Goal: Information Seeking & Learning: Understand process/instructions

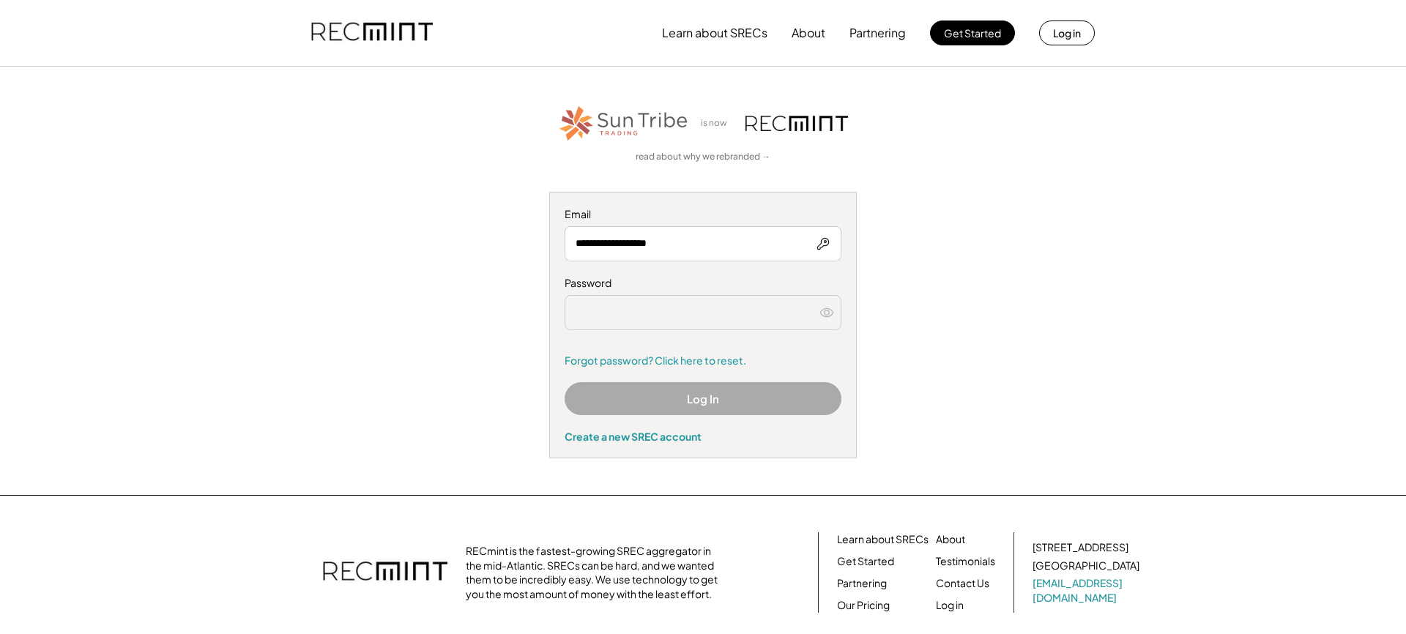
click at [707, 392] on button "Log In" at bounding box center [703, 398] width 277 height 33
click at [724, 248] on input "**********" at bounding box center [703, 243] width 277 height 35
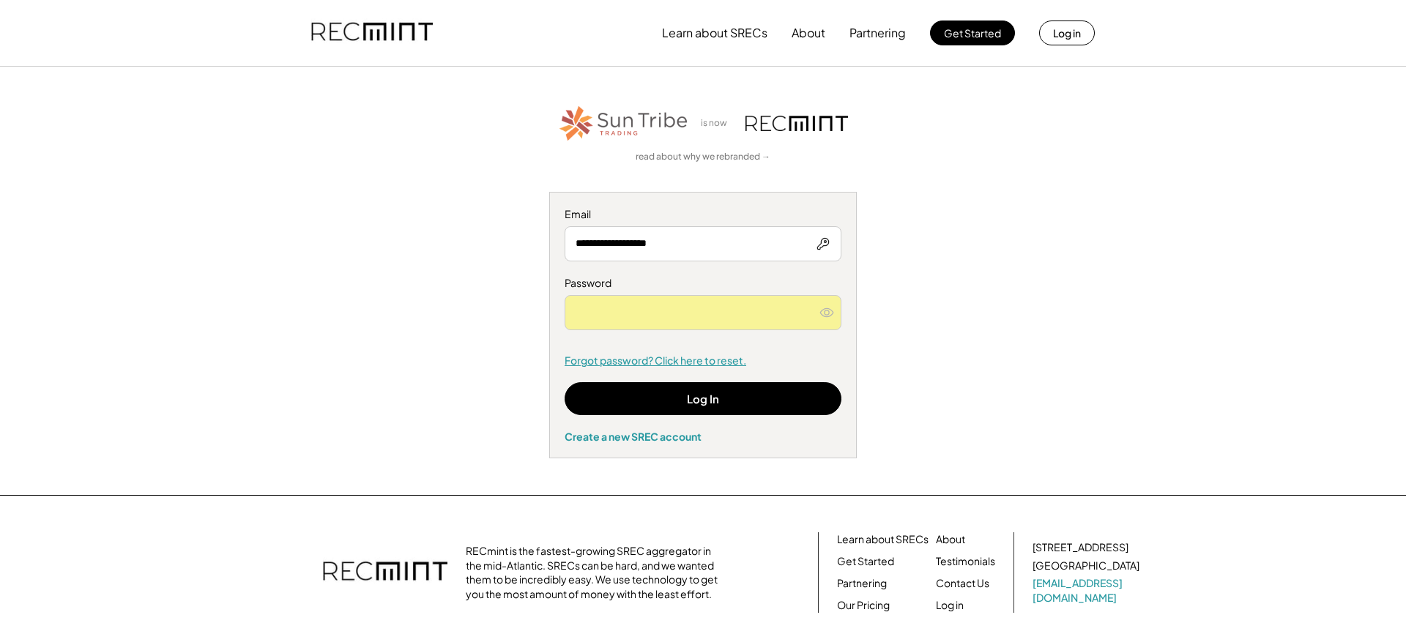
click at [823, 356] on link "Forgot password? Click here to reset." at bounding box center [703, 361] width 277 height 15
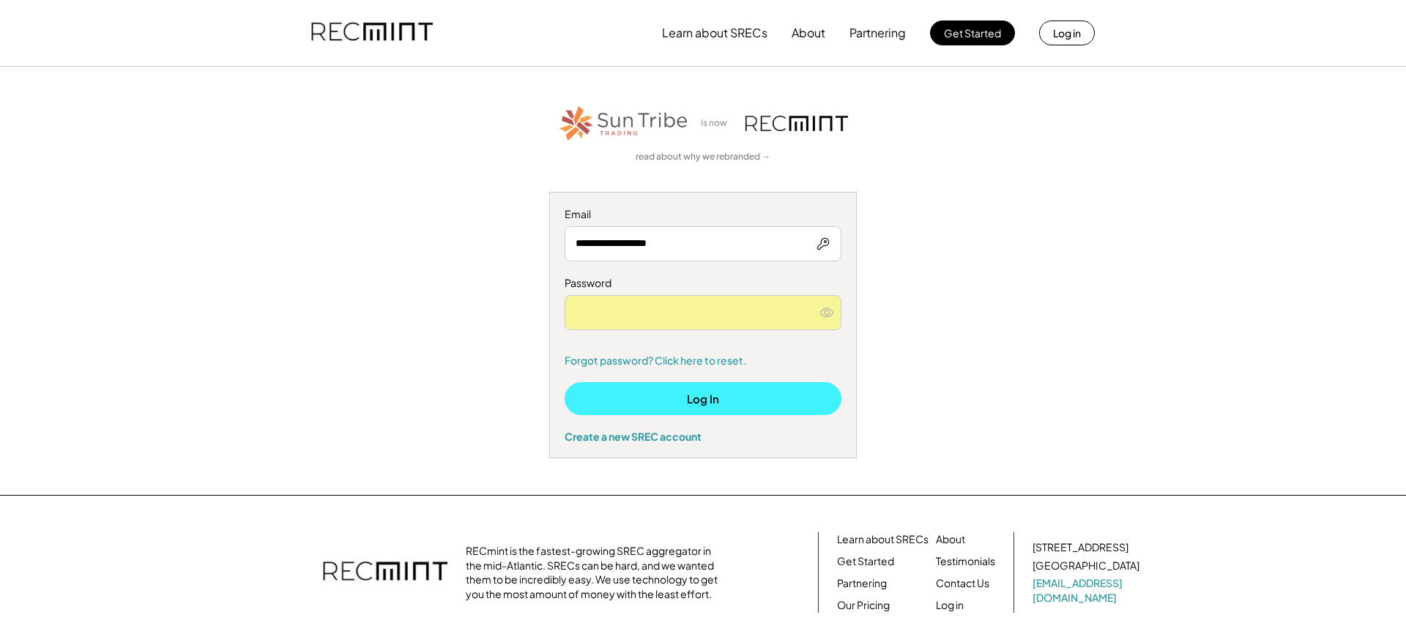
click at [740, 398] on button "Log In" at bounding box center [703, 398] width 277 height 33
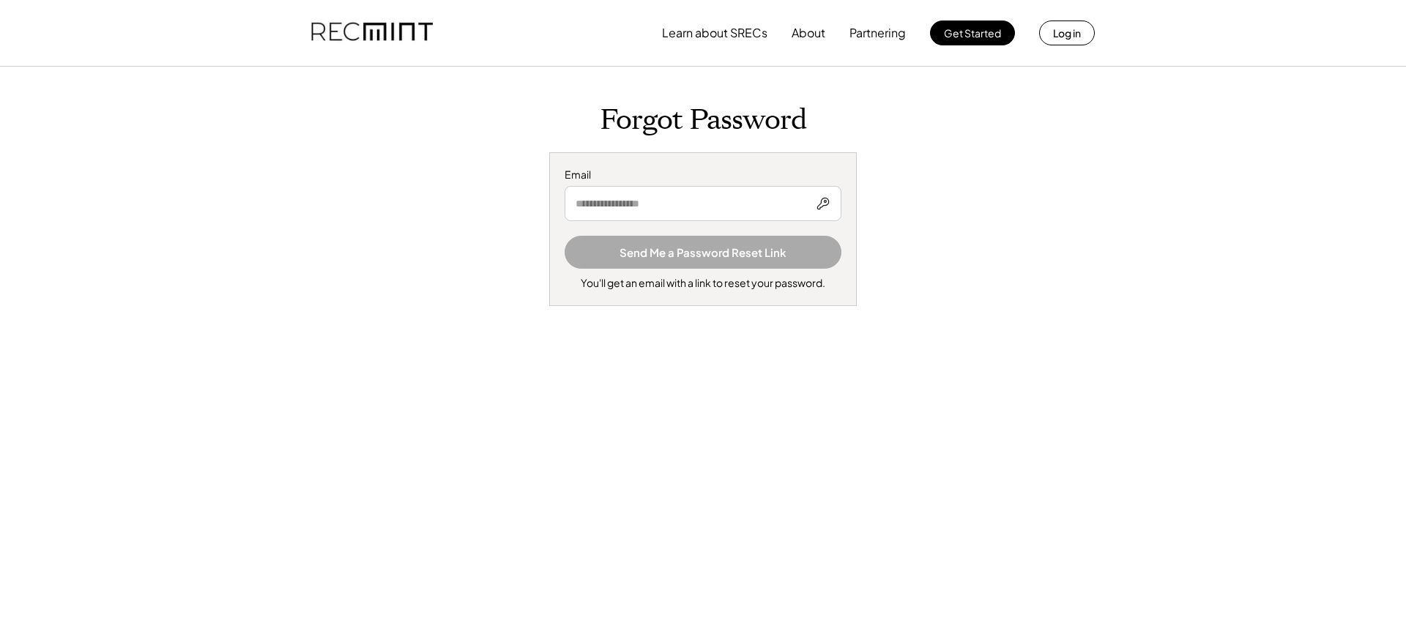
click at [697, 207] on input "email" at bounding box center [703, 203] width 277 height 35
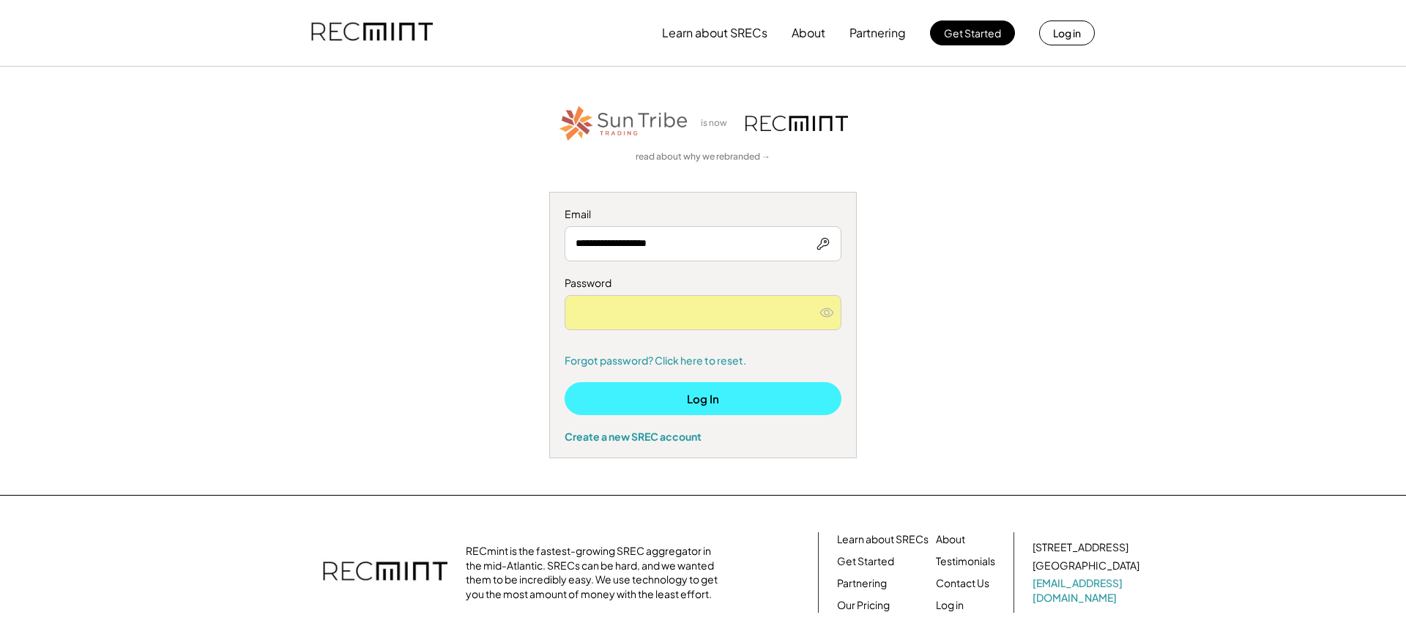
click at [729, 391] on button "Log In" at bounding box center [703, 398] width 277 height 33
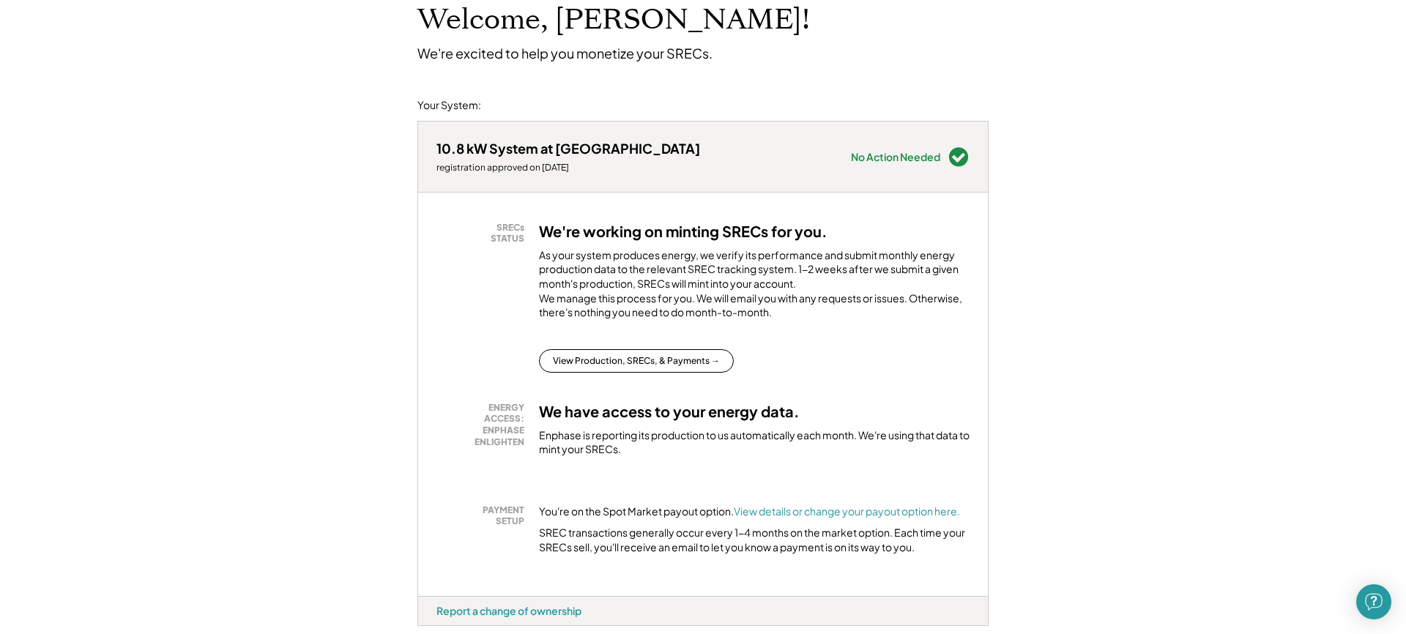
scroll to position [101, 0]
click at [625, 372] on button "View Production, SRECs, & Payments →" at bounding box center [636, 360] width 195 height 23
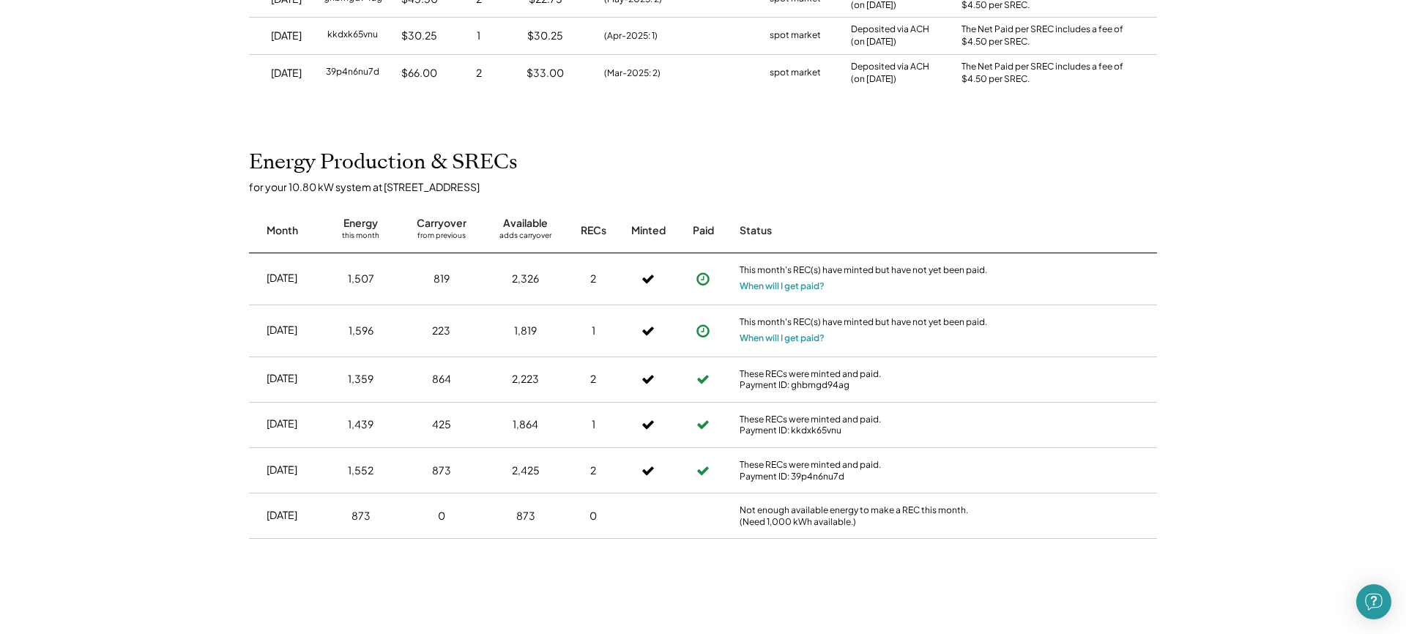
scroll to position [287, 0]
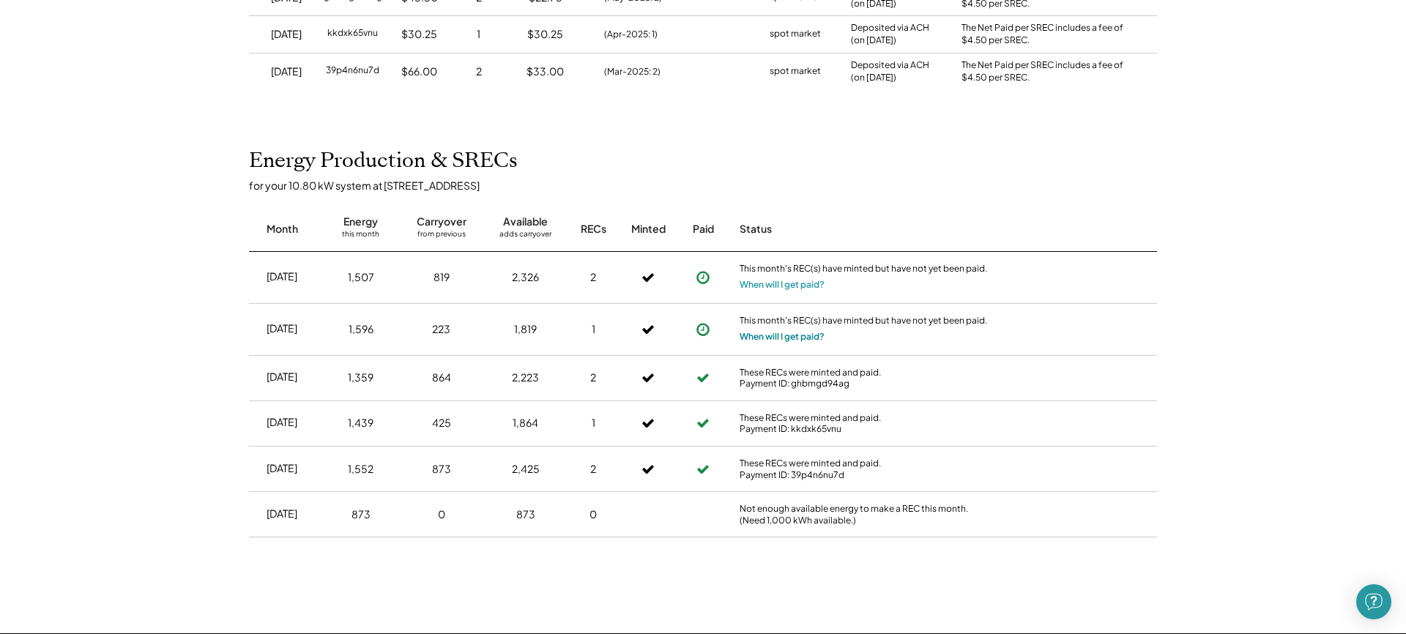
click at [804, 332] on button "When will I get paid?" at bounding box center [782, 337] width 85 height 15
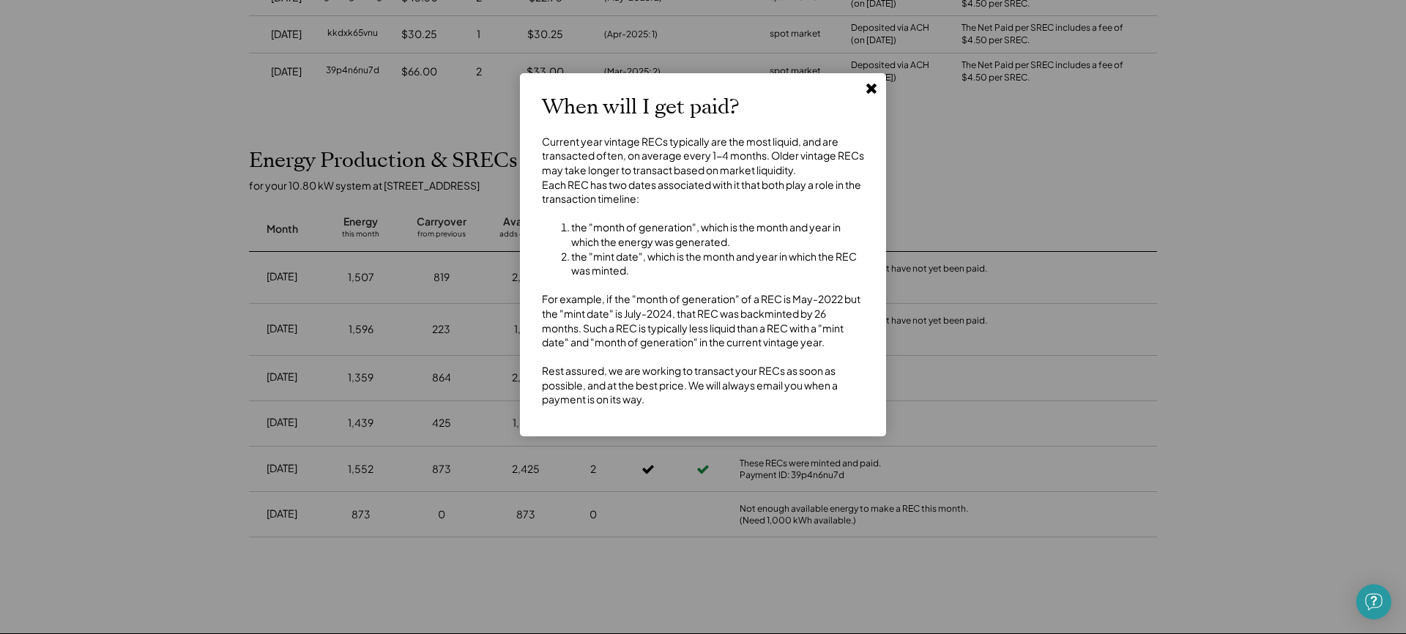
click at [869, 94] on icon at bounding box center [871, 88] width 15 height 15
